Goal: Information Seeking & Learning: Learn about a topic

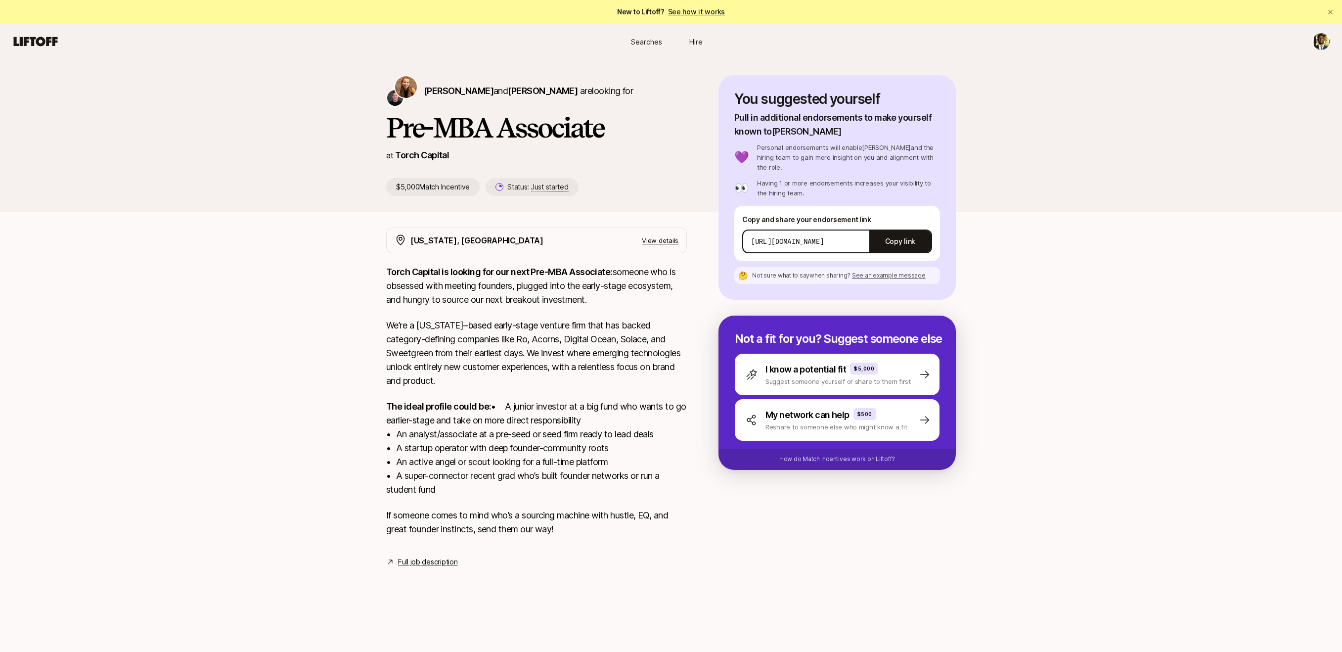
click at [649, 40] on span "Searches" at bounding box center [646, 42] width 31 height 10
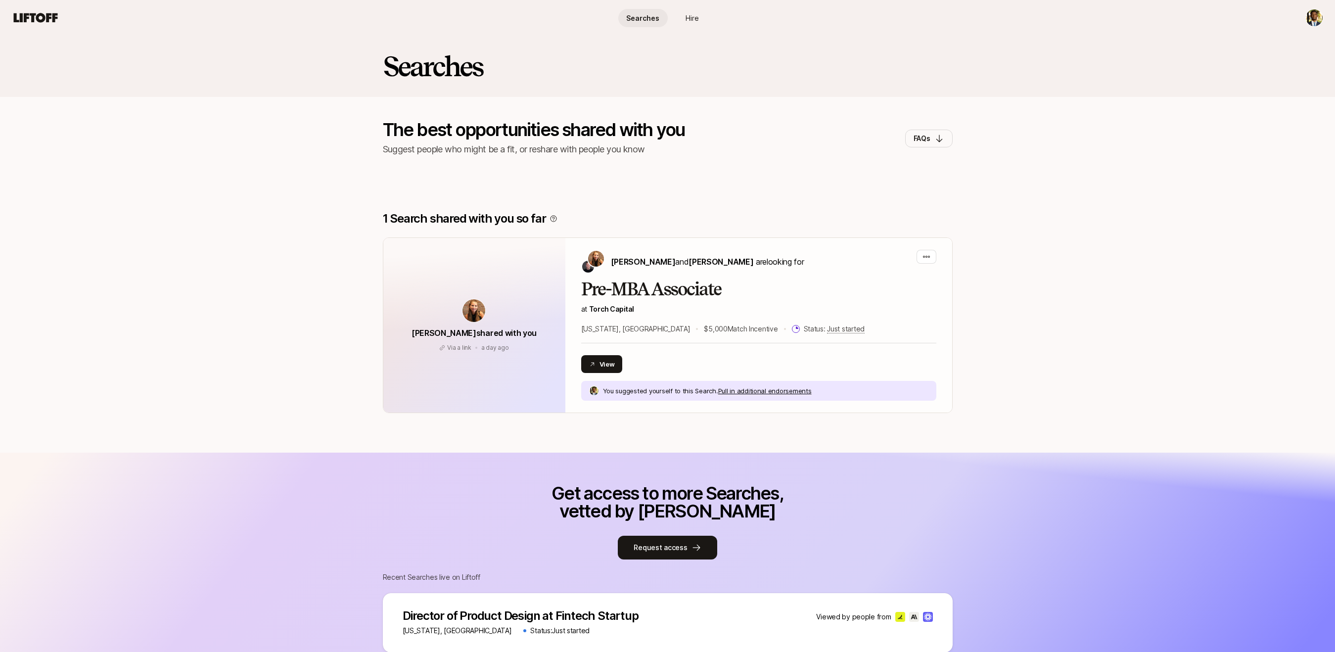
click at [1315, 24] on html "Searches Hire Searches Hire Searches The best opportunities shared with you Sug…" at bounding box center [667, 326] width 1335 height 652
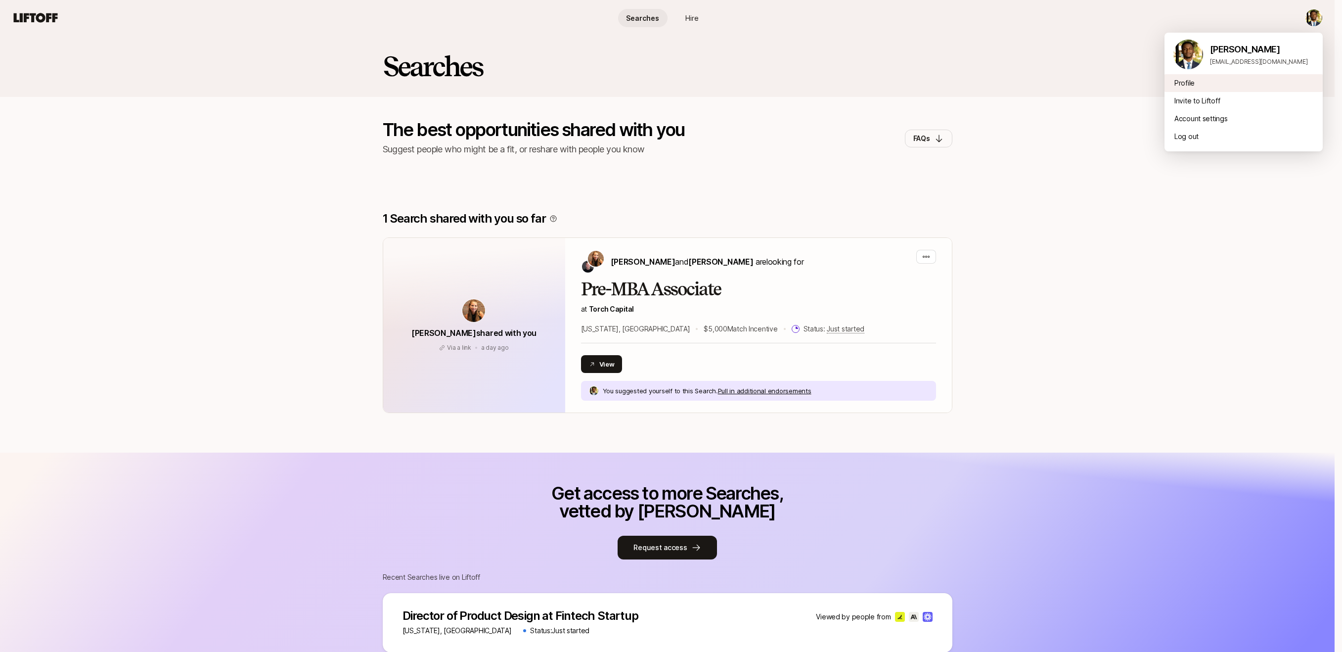
click at [1178, 85] on div "Profile" at bounding box center [1244, 83] width 158 height 18
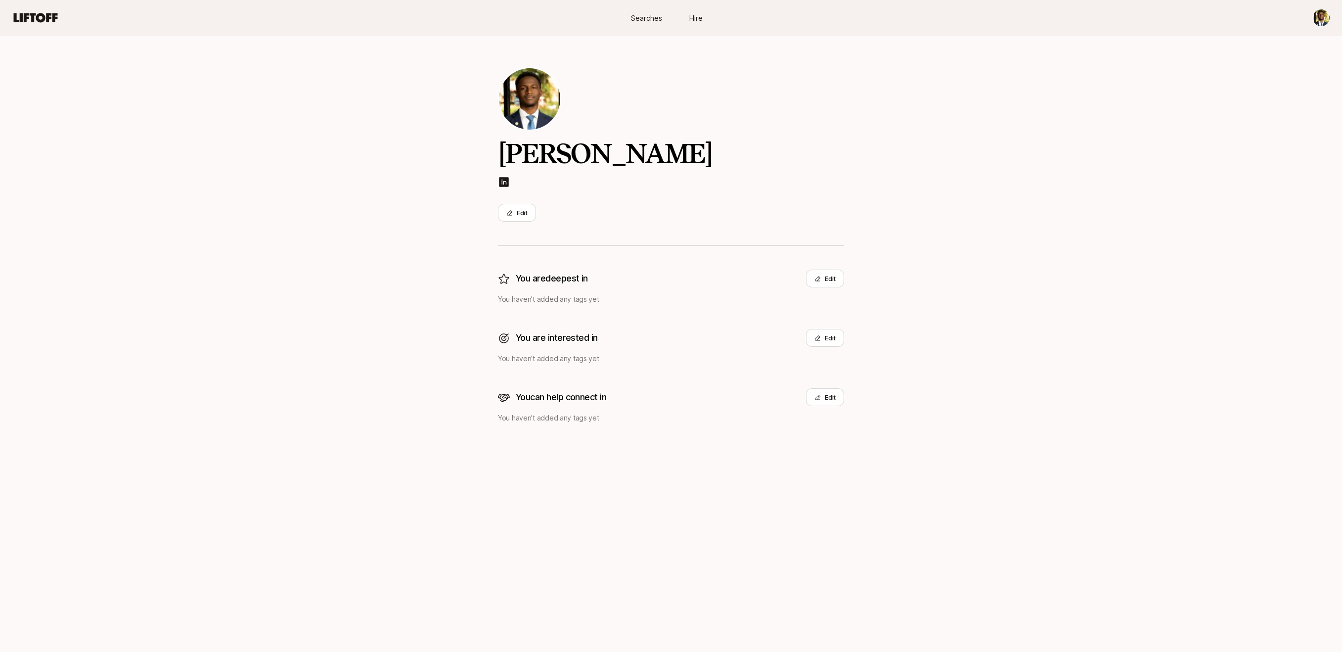
click at [689, 14] on span "Hire" at bounding box center [695, 18] width 13 height 10
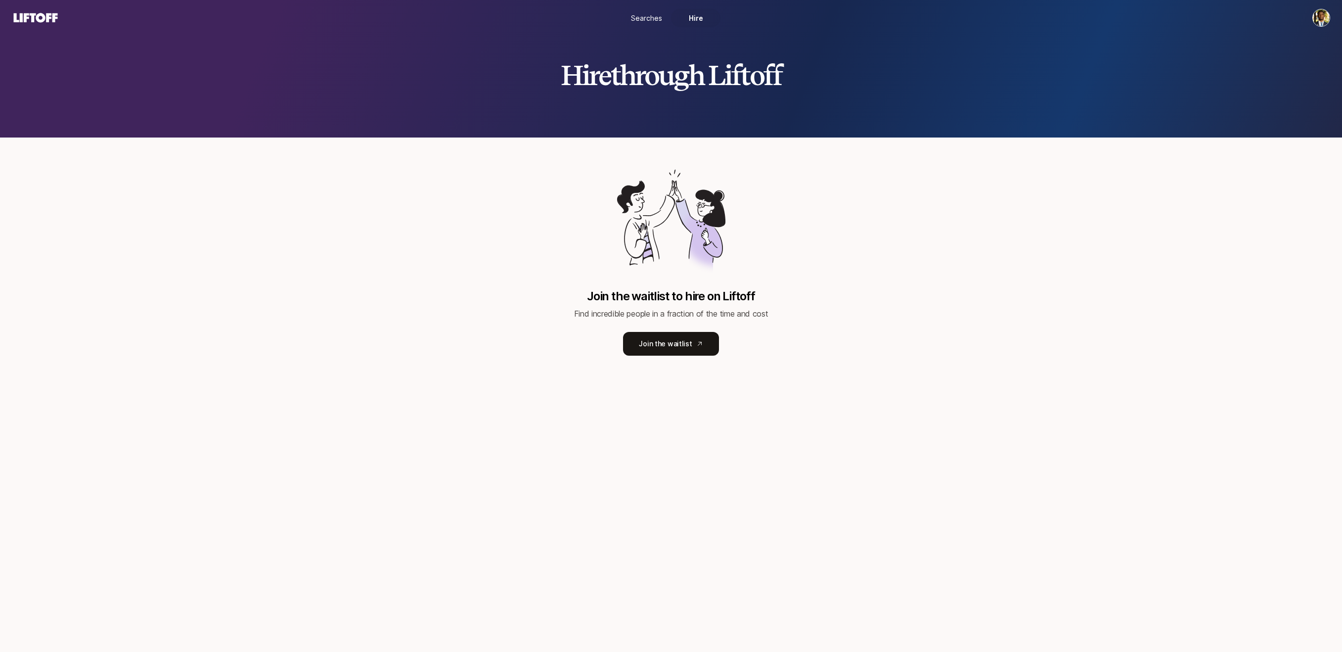
click at [661, 20] on span "Searches" at bounding box center [646, 18] width 31 height 10
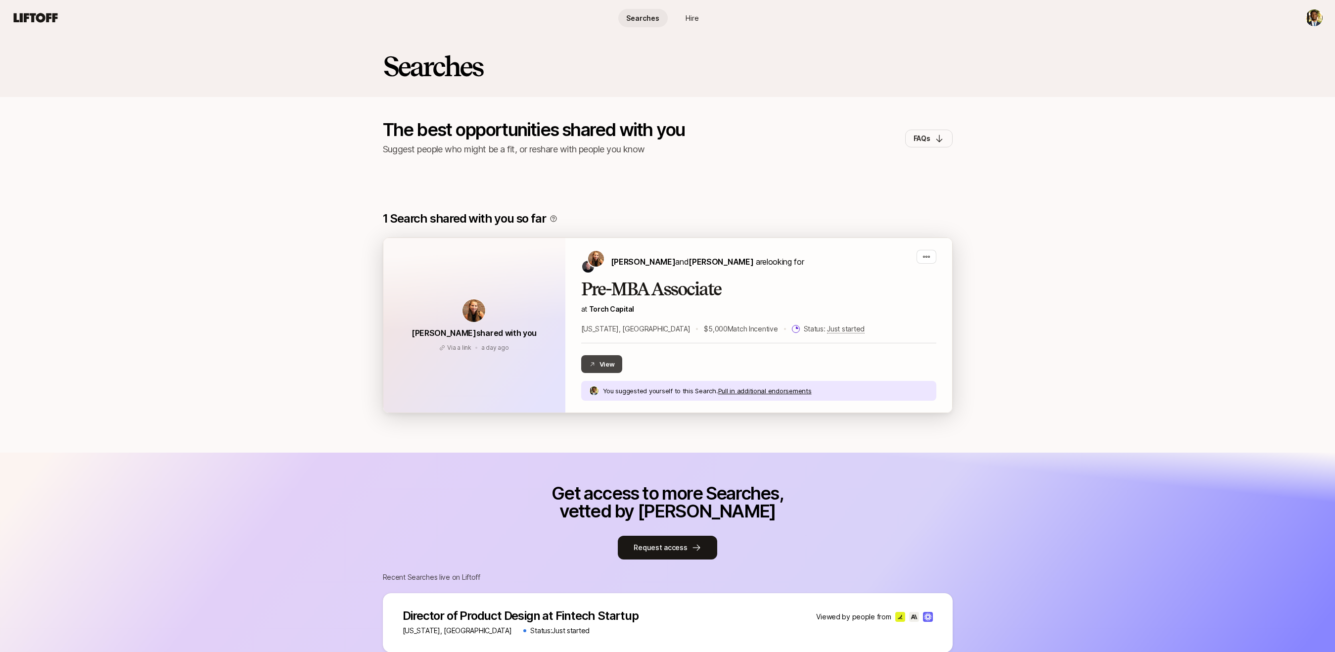
click at [586, 368] on button "View" at bounding box center [602, 364] width 42 height 18
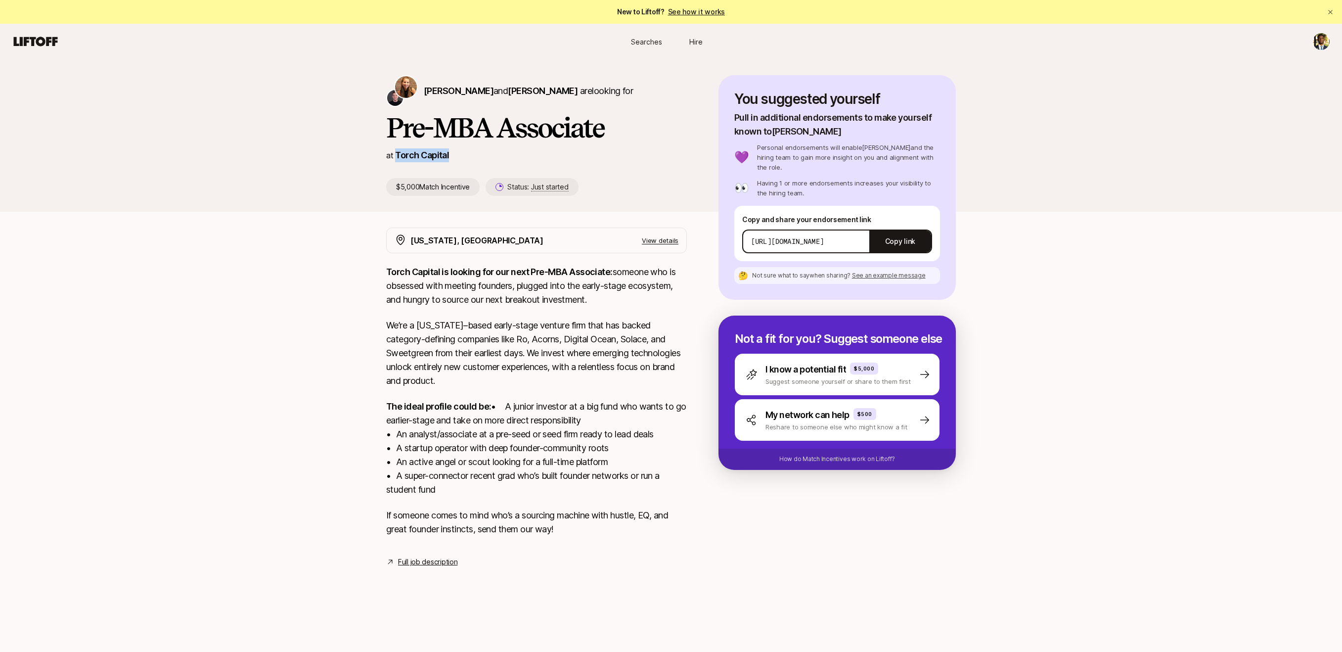
drag, startPoint x: 467, startPoint y: 150, endPoint x: 390, endPoint y: 161, distance: 78.3
click at [393, 165] on div "[PERSON_NAME] and [PERSON_NAME] are looking for Pre-MBA Associate at Torch Capi…" at bounding box center [552, 135] width 332 height 121
copy div "Torch Capital"
click at [670, 241] on p "View details" at bounding box center [660, 240] width 37 height 10
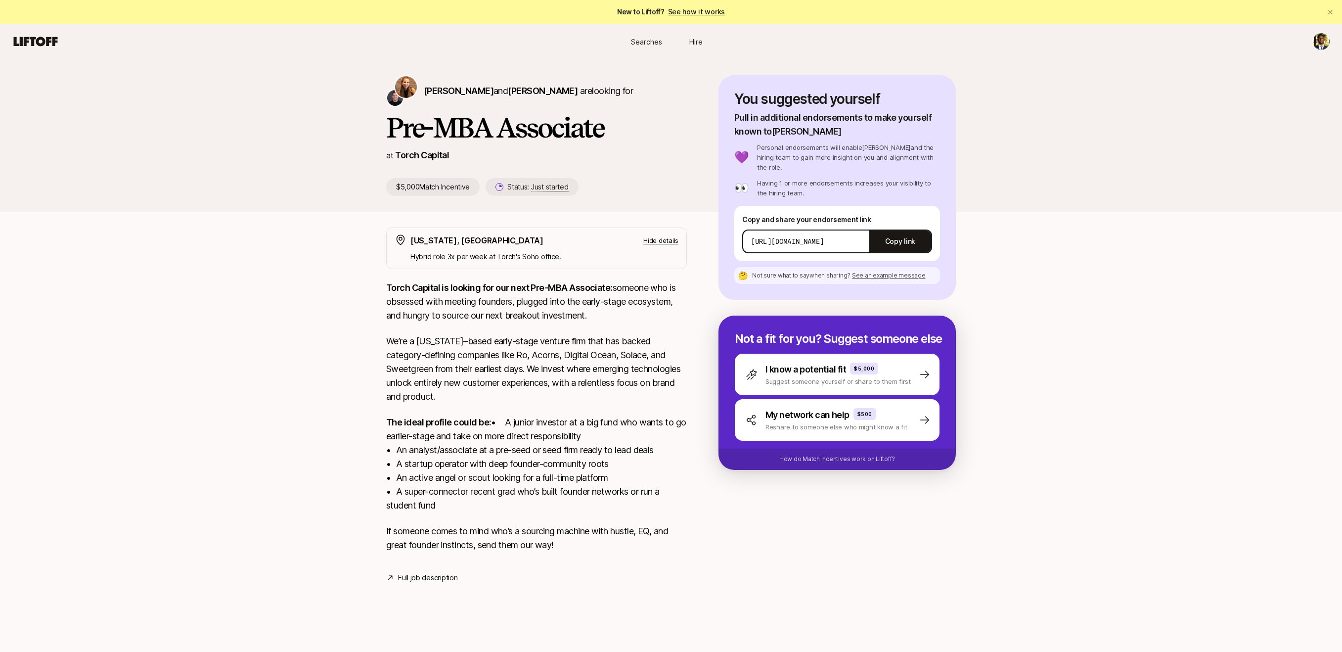
click at [670, 241] on p "Hide details" at bounding box center [660, 240] width 35 height 10
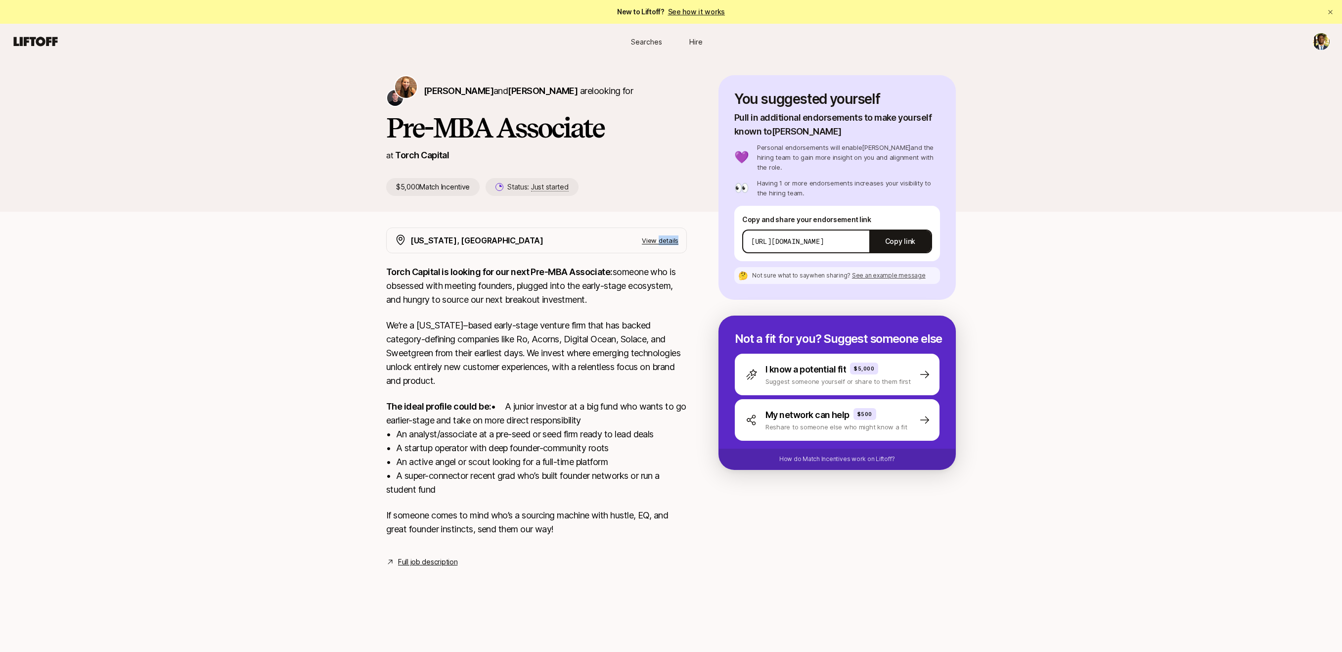
click at [670, 241] on p "View details" at bounding box center [660, 240] width 37 height 10
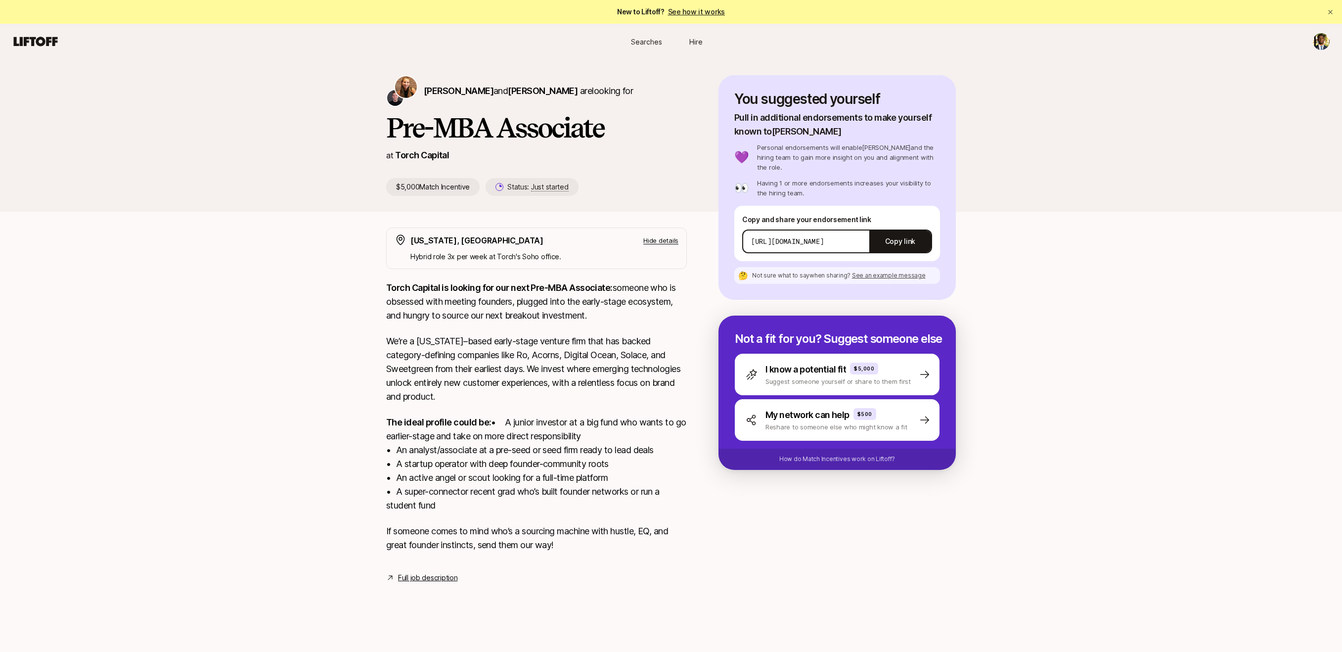
click at [445, 584] on link "Full job description" at bounding box center [427, 578] width 59 height 12
click at [417, 584] on link "Full job description" at bounding box center [427, 578] width 59 height 12
